Goal: Transaction & Acquisition: Purchase product/service

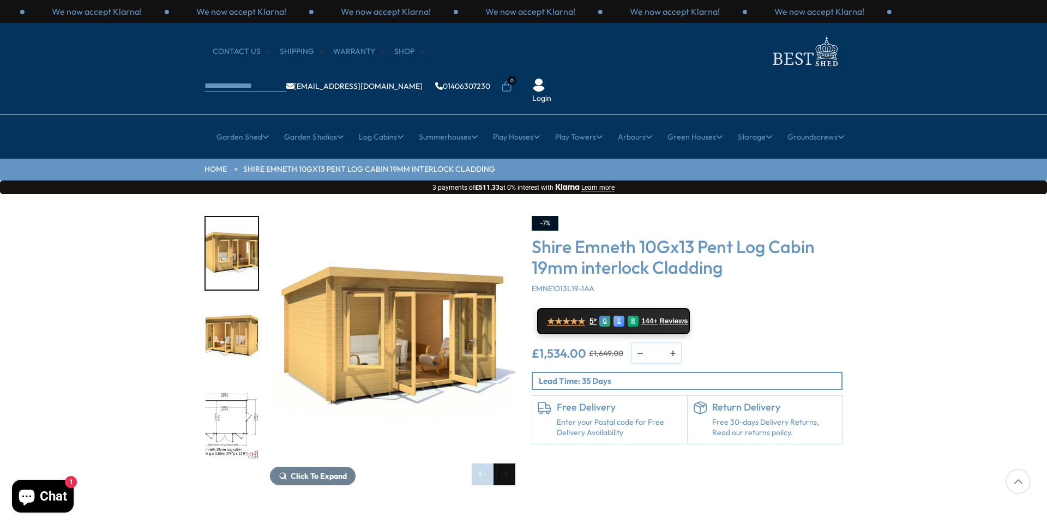
click at [504, 463] on div "Next slide" at bounding box center [504, 474] width 22 height 22
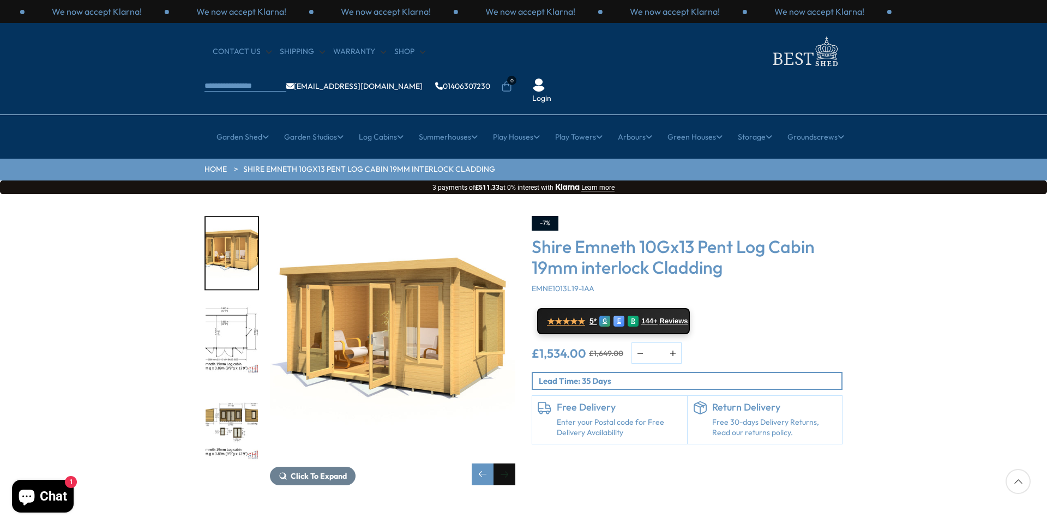
click at [504, 463] on div "Next slide" at bounding box center [504, 474] width 22 height 22
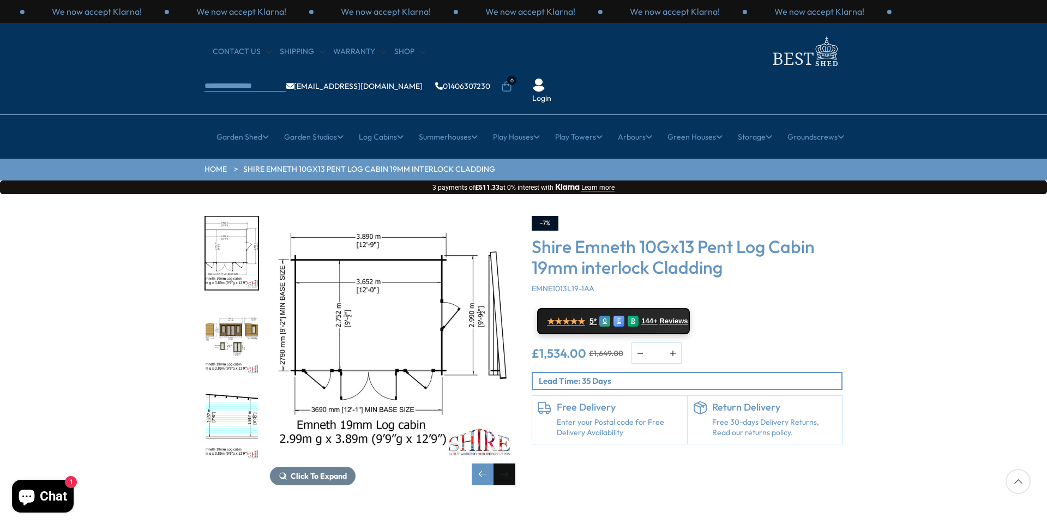
click at [504, 463] on div "Next slide" at bounding box center [504, 474] width 22 height 22
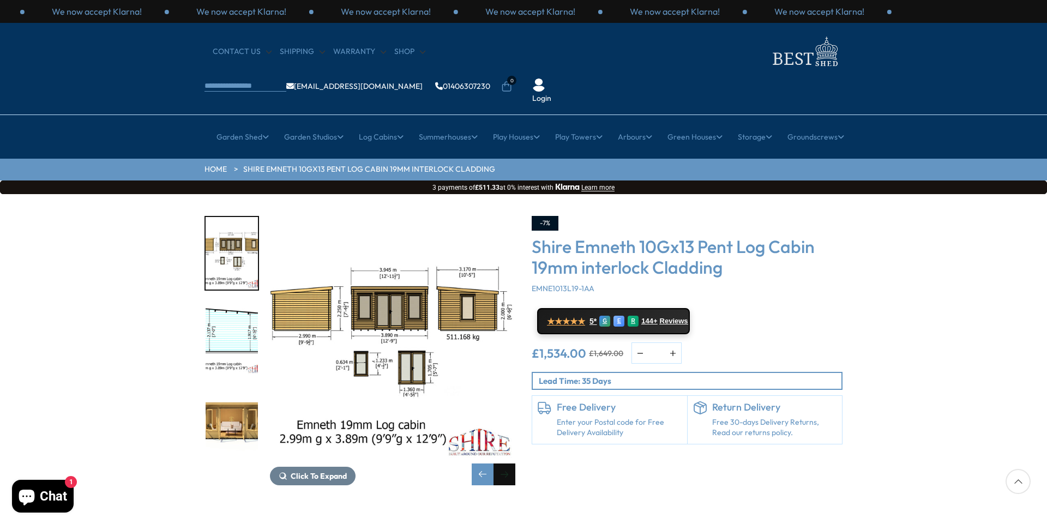
click at [504, 463] on div "Next slide" at bounding box center [504, 474] width 22 height 22
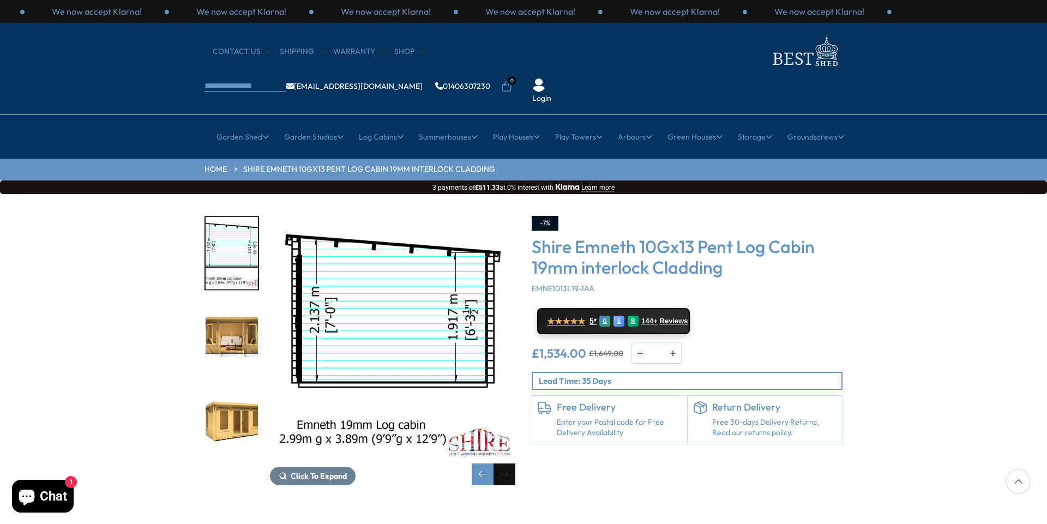
click at [504, 463] on div "Next slide" at bounding box center [504, 474] width 22 height 22
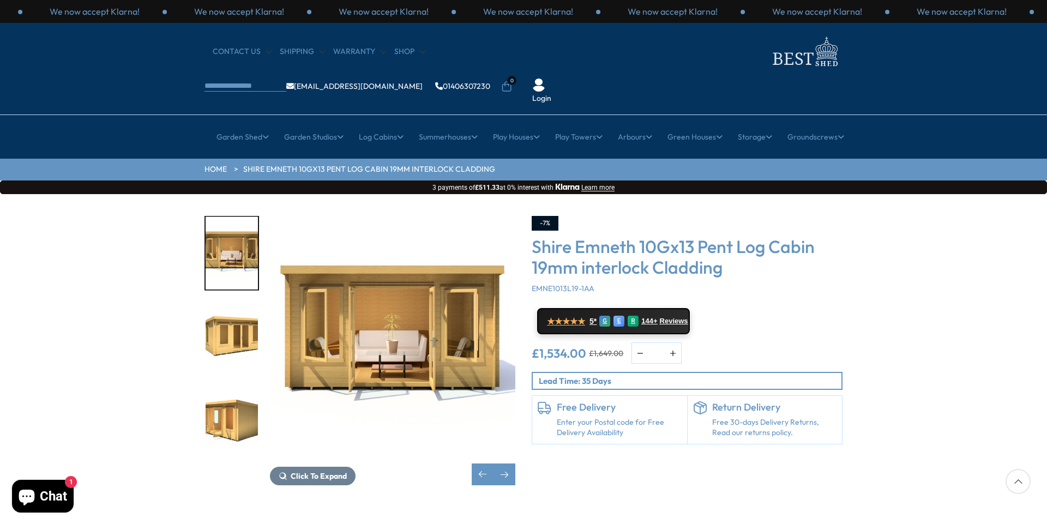
click at [379, 300] on img "6 / 15" at bounding box center [392, 338] width 245 height 245
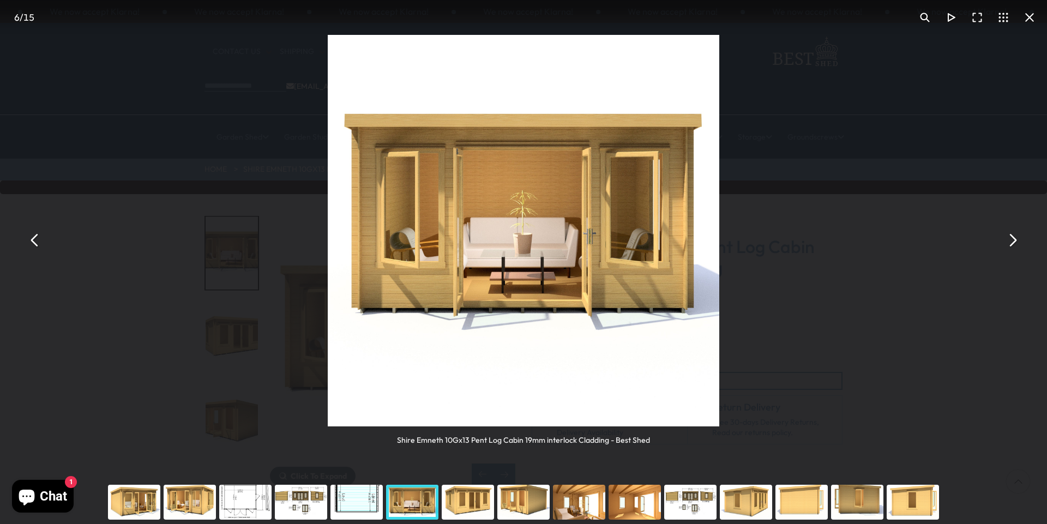
click at [540, 247] on img "You can close this modal content with the ESC key" at bounding box center [523, 230] width 391 height 391
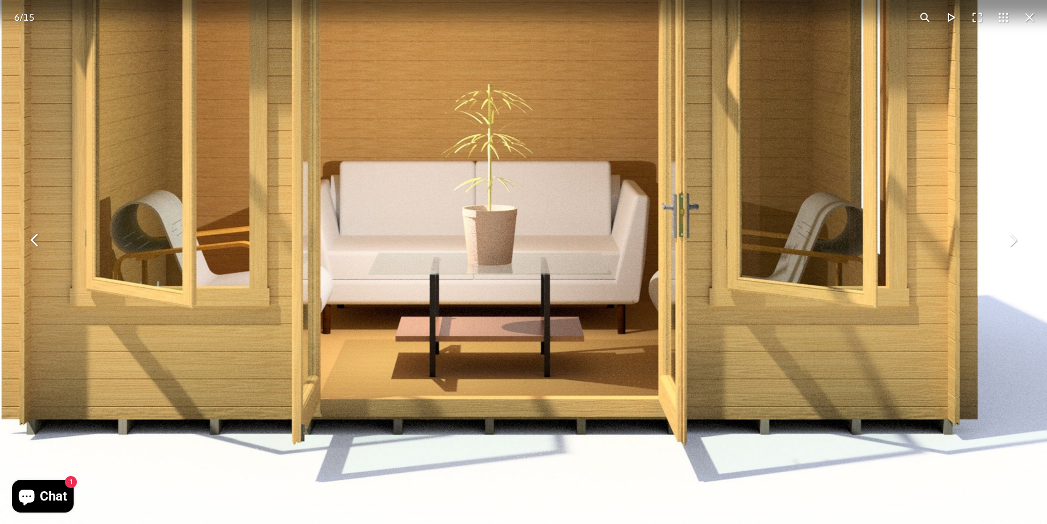
click at [1029, 18] on button "You can close this modal content with the ESC key" at bounding box center [1029, 17] width 26 height 26
